Goal: Task Accomplishment & Management: Use online tool/utility

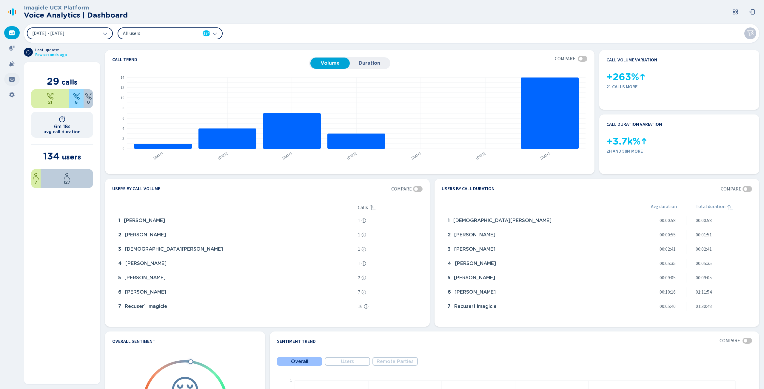
click at [12, 77] on icon at bounding box center [11, 79] width 5 height 5
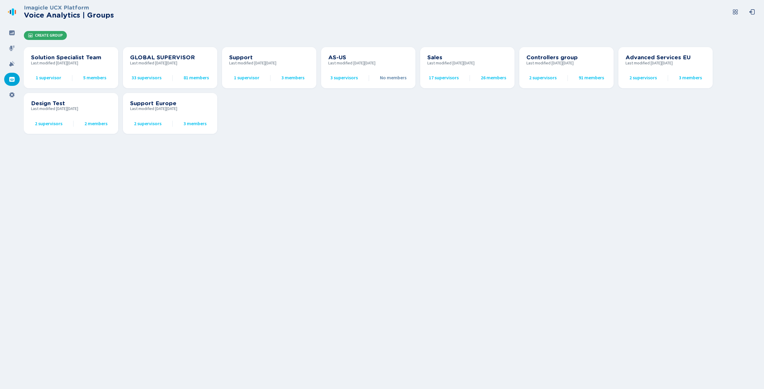
click at [54, 35] on span "Create Group" at bounding box center [49, 35] width 28 height 5
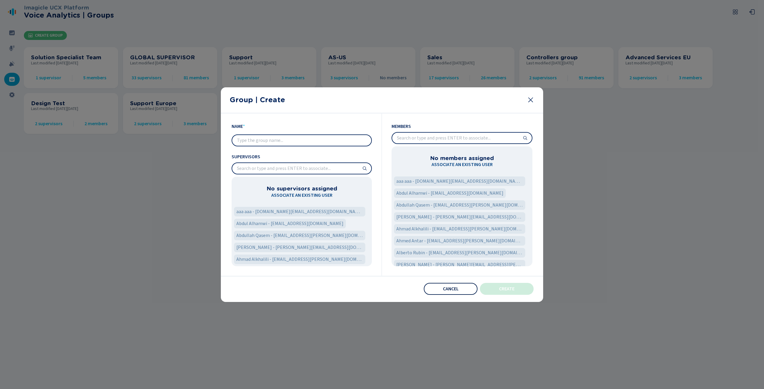
click at [450, 286] on button "Cancel" at bounding box center [451, 289] width 54 height 12
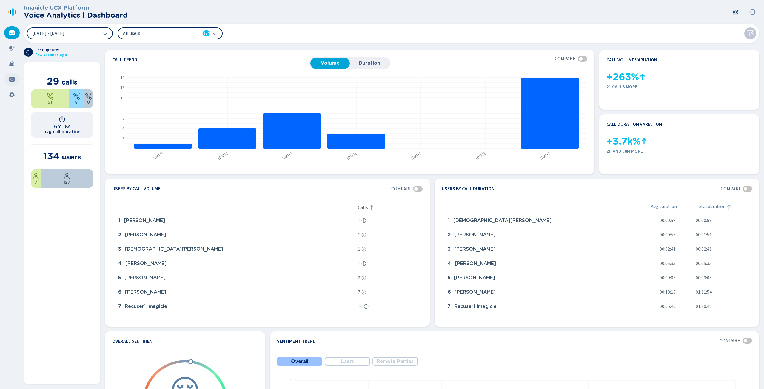
click at [17, 78] on div at bounding box center [12, 79] width 16 height 13
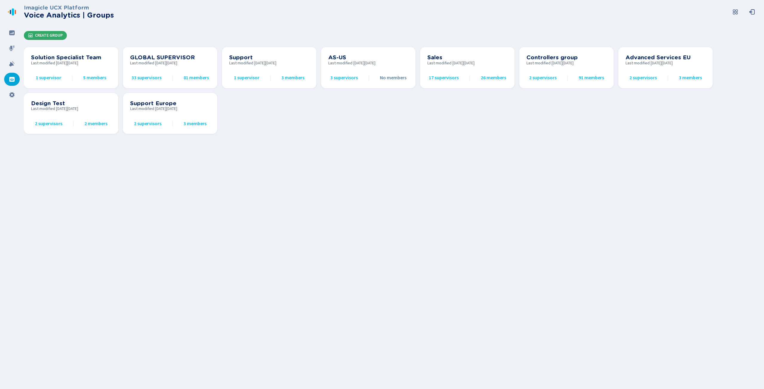
click at [53, 31] on button "Create Group" at bounding box center [45, 35] width 43 height 9
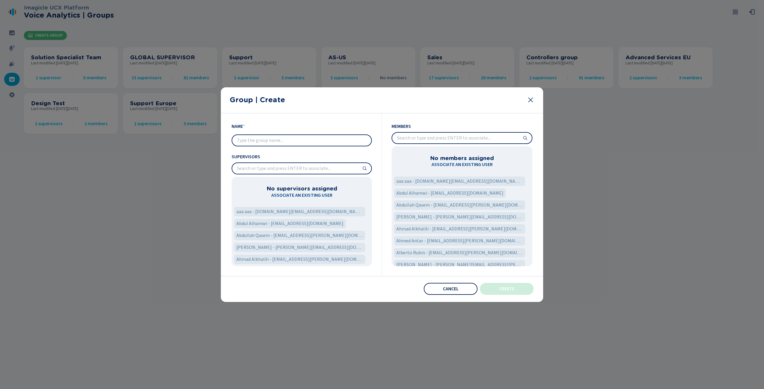
click at [452, 289] on span "Cancel" at bounding box center [451, 289] width 16 height 5
